Goal: Task Accomplishment & Management: Complete application form

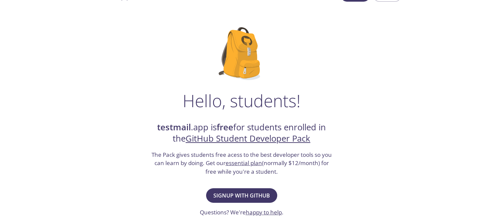
scroll to position [33, 0]
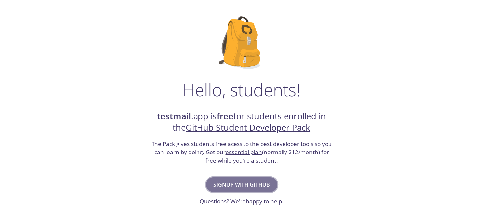
click at [241, 180] on span "Signup with GitHub" at bounding box center [241, 184] width 57 height 9
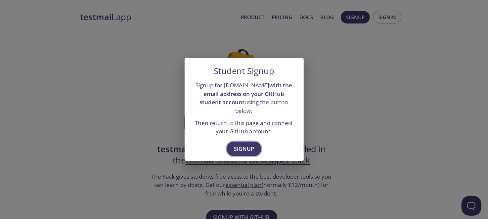
click at [243, 145] on span "Signup" at bounding box center [244, 148] width 20 height 9
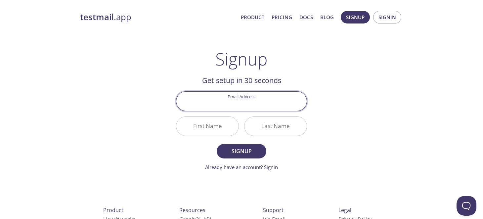
click at [231, 105] on input "Email Address" at bounding box center [241, 101] width 130 height 19
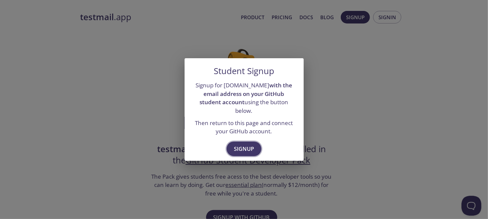
click at [245, 148] on span "Signup" at bounding box center [244, 148] width 20 height 9
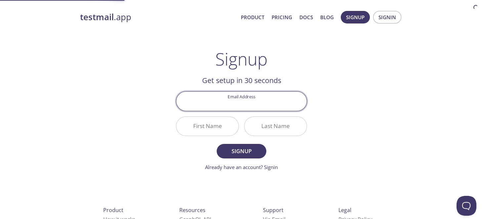
click at [229, 105] on input "Email Address" at bounding box center [241, 101] width 130 height 19
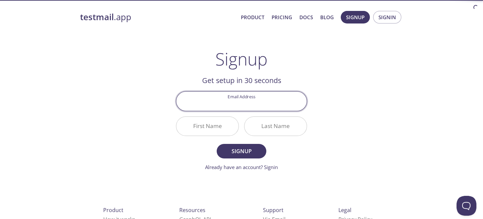
type input "[EMAIL_ADDRESS][DOMAIN_NAME]"
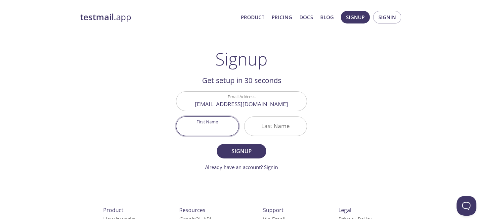
click at [211, 127] on input "First Name" at bounding box center [207, 126] width 62 height 19
click at [212, 128] on input "First Name" at bounding box center [207, 126] width 62 height 19
type input "[PERSON_NAME]"
click at [279, 125] on input "Last Name" at bounding box center [275, 126] width 62 height 19
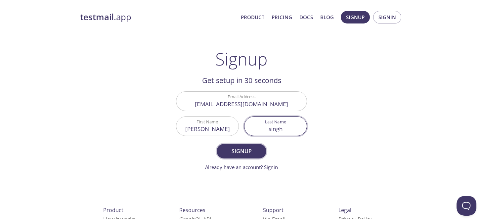
type input "singh"
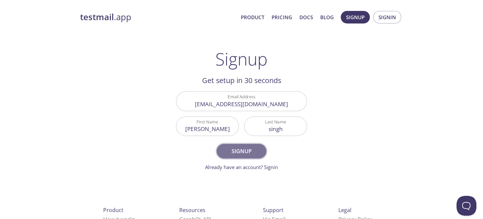
click at [250, 147] on span "Signup" at bounding box center [241, 150] width 35 height 9
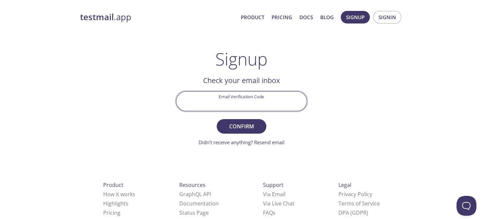
click at [229, 99] on input "Email Verification Code" at bounding box center [241, 101] width 130 height 19
type input "KMCA5Z3"
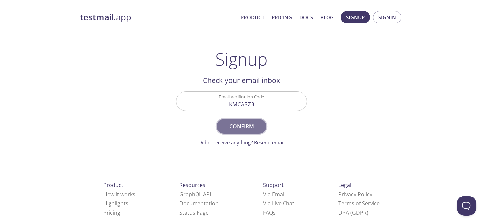
click at [225, 124] on span "Confirm" at bounding box center [241, 126] width 35 height 9
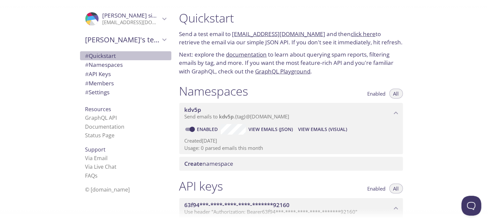
click at [109, 54] on span "# Quickstart" at bounding box center [100, 56] width 31 height 8
